Goal: Book appointment/travel/reservation

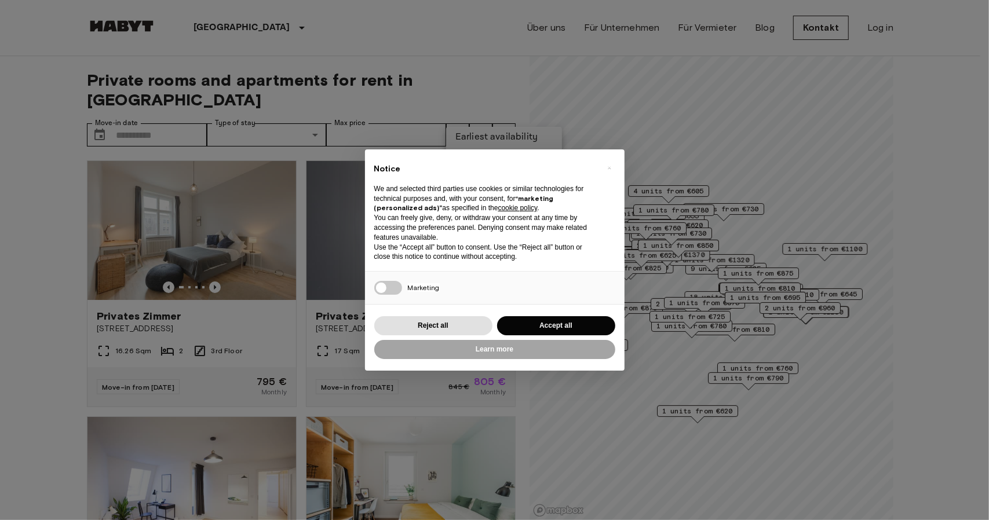
click at [545, 326] on button "Accept all" at bounding box center [556, 325] width 118 height 19
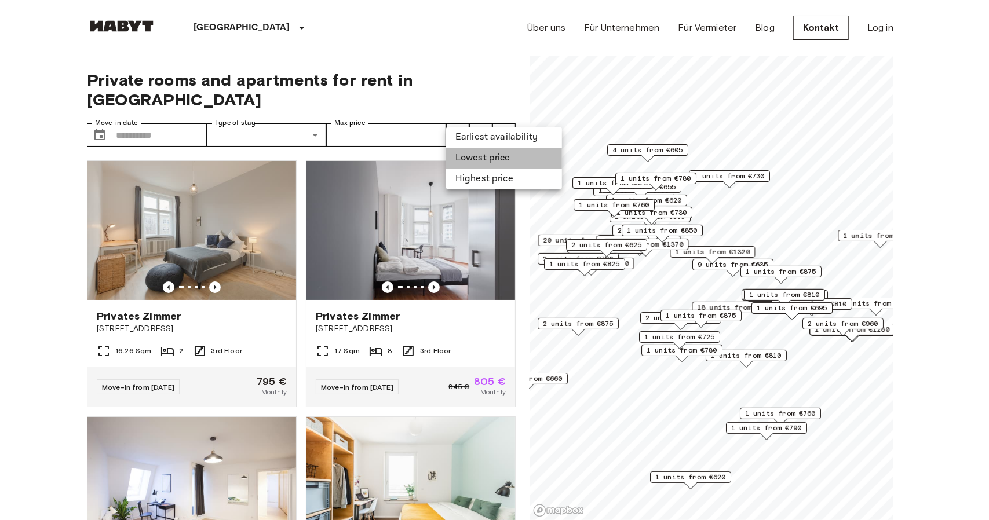
click at [486, 157] on li "Lowest price" at bounding box center [504, 158] width 116 height 21
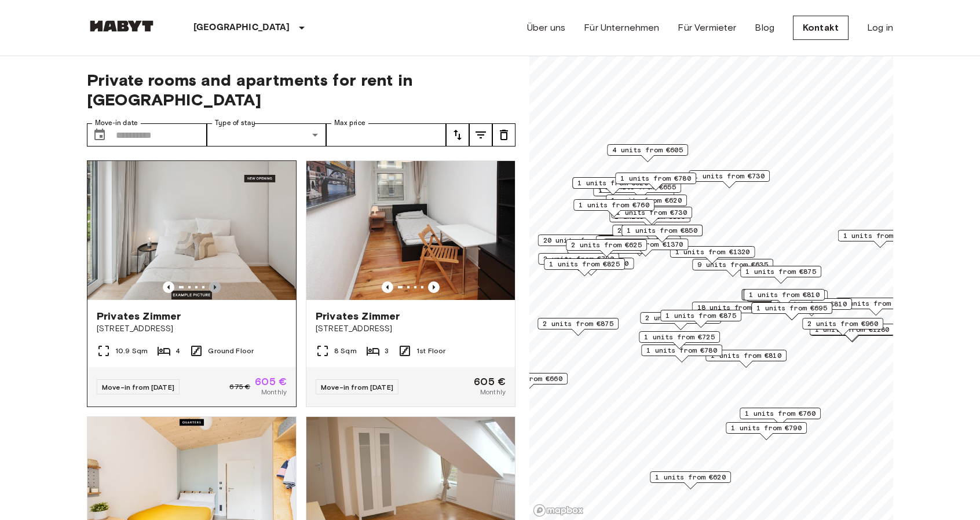
click at [212, 282] on icon "Previous image" at bounding box center [215, 288] width 12 height 12
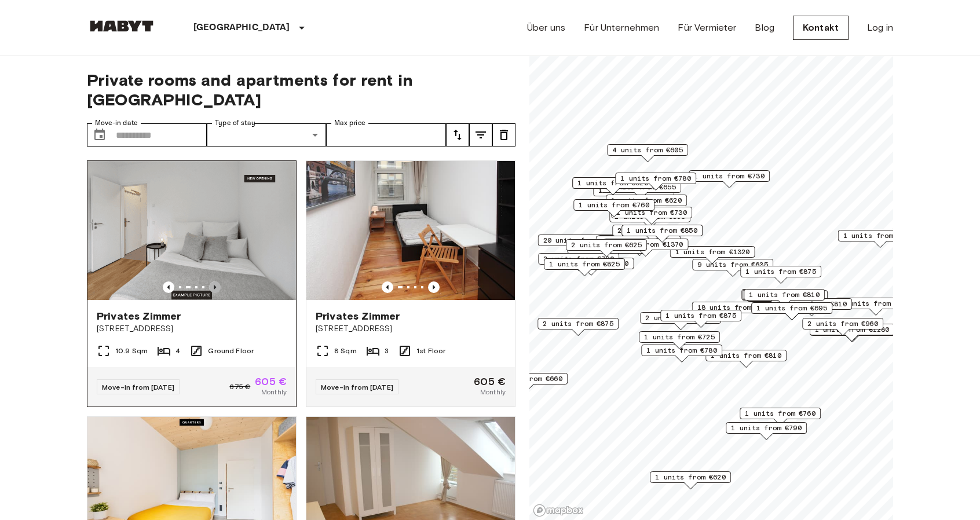
click at [212, 282] on icon "Previous image" at bounding box center [215, 288] width 12 height 12
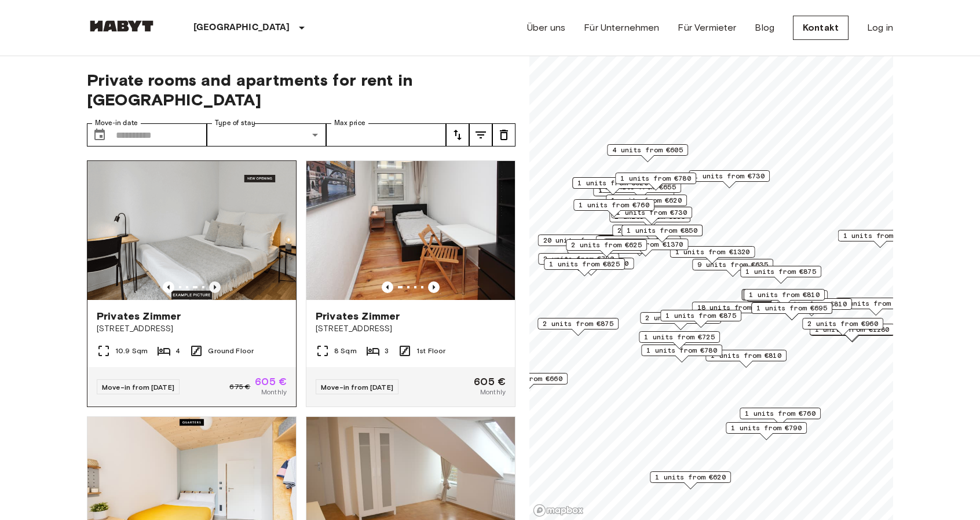
click at [212, 282] on icon "Previous image" at bounding box center [215, 288] width 12 height 12
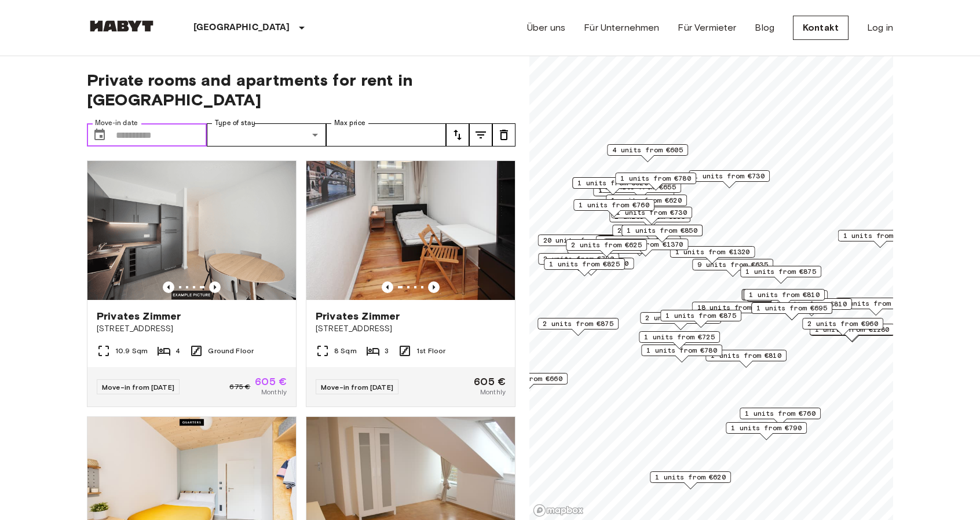
click at [127, 123] on input "Move-in date" at bounding box center [161, 134] width 91 height 23
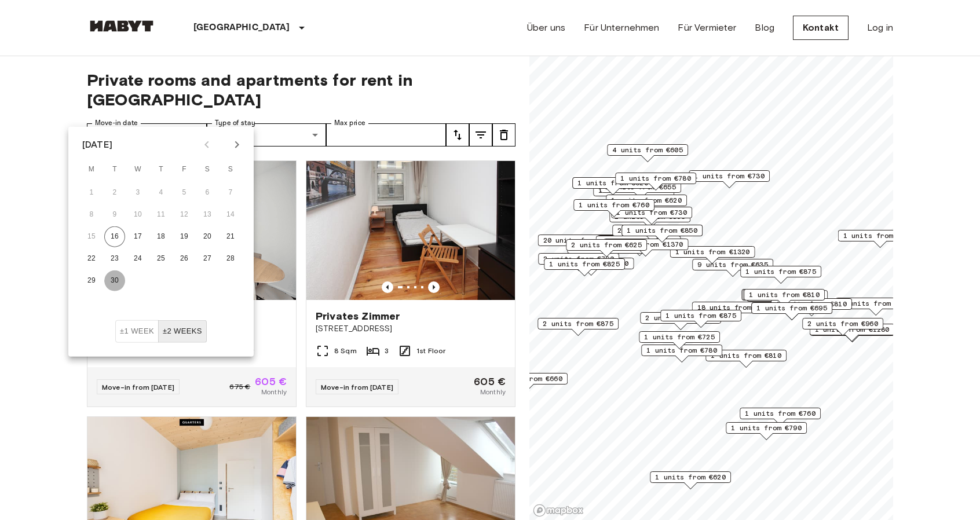
click at [116, 276] on button "30" at bounding box center [114, 281] width 21 height 21
type input "**********"
